Goal: Complete application form

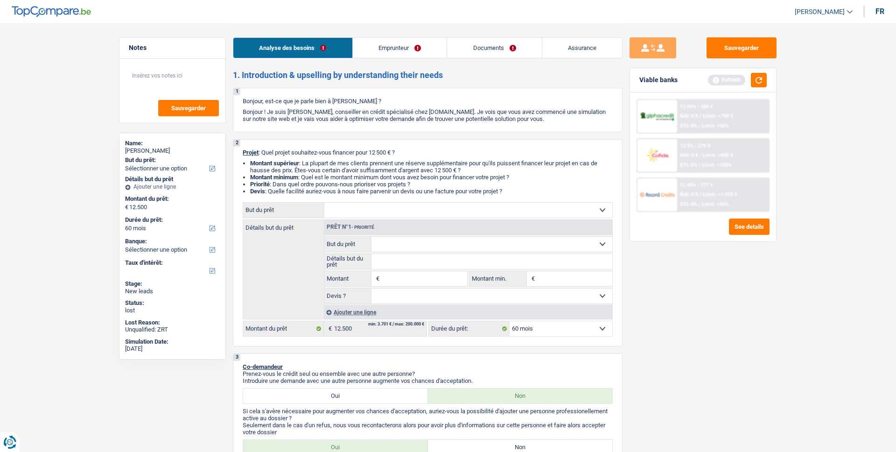
select select "60"
select select "privateEmployee"
select select "familyAllowances"
select select "netSalary"
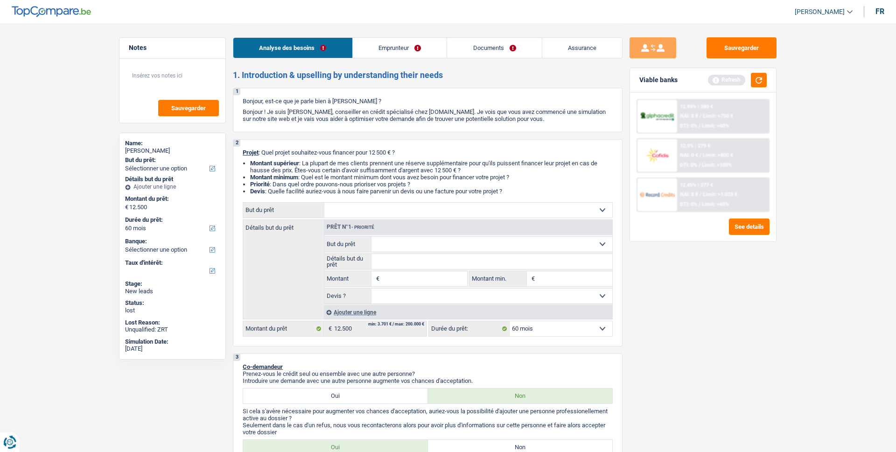
select select "mealVouchers"
select select "ownerWithMortgage"
select select "mortgage"
select select "60"
click at [418, 52] on link "Emprunteur" at bounding box center [400, 48] width 94 height 20
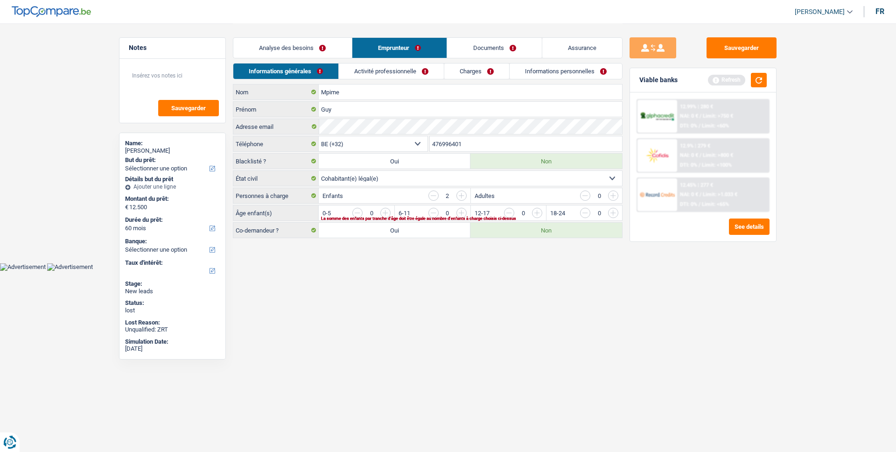
click at [479, 75] on link "Charges" at bounding box center [476, 70] width 65 height 15
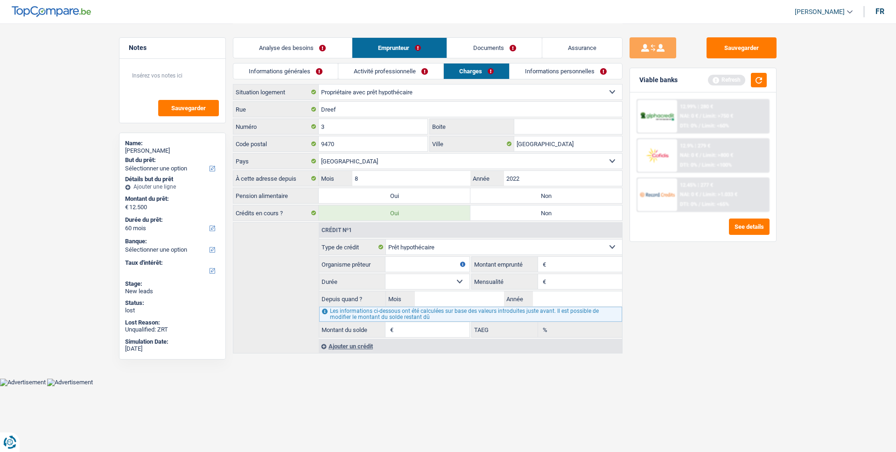
click at [437, 70] on link "Activité professionnelle" at bounding box center [390, 70] width 105 height 15
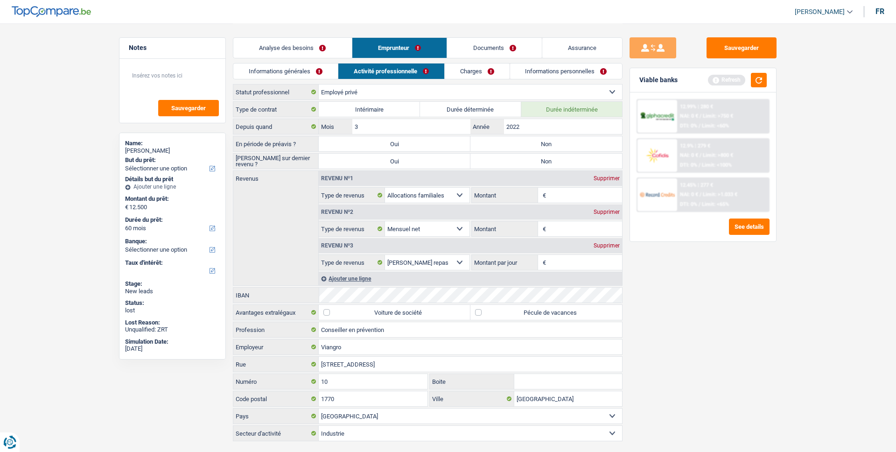
click at [523, 69] on link "Informations personnelles" at bounding box center [566, 70] width 113 height 15
